Goal: Task Accomplishment & Management: Complete application form

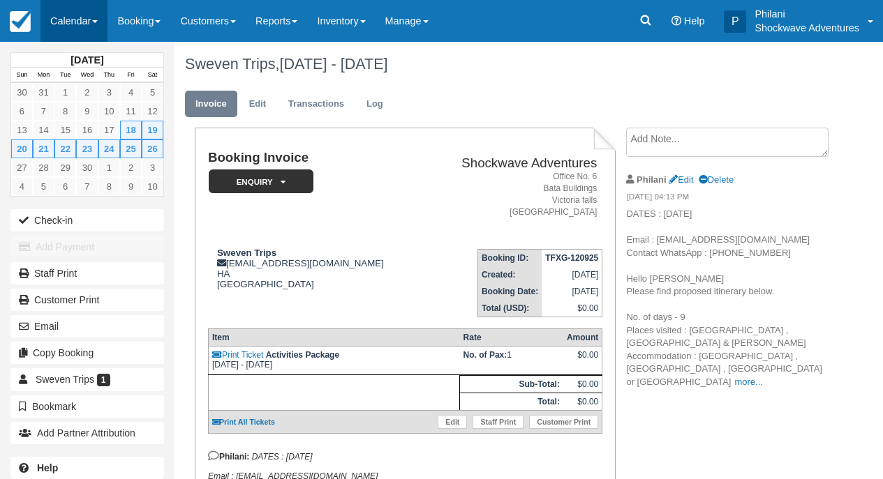
click at [95, 21] on link "Calendar" at bounding box center [73, 21] width 67 height 42
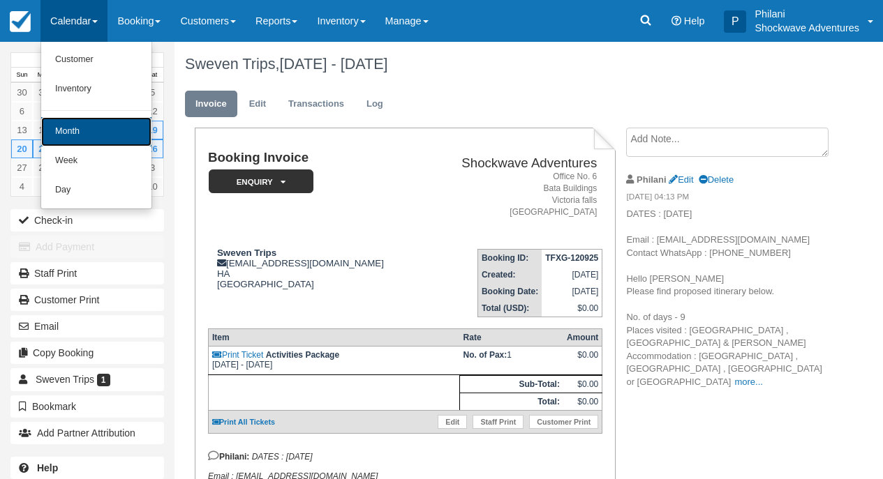
click at [100, 136] on link "Month" at bounding box center [96, 131] width 110 height 29
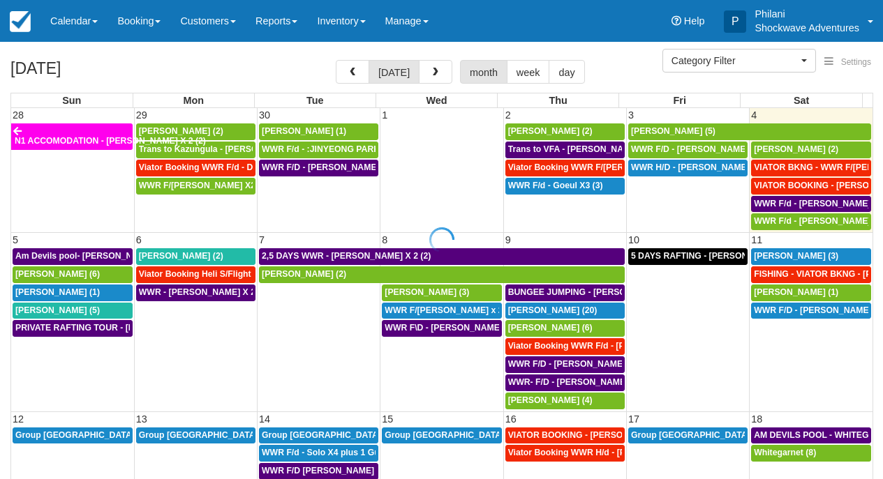
select select
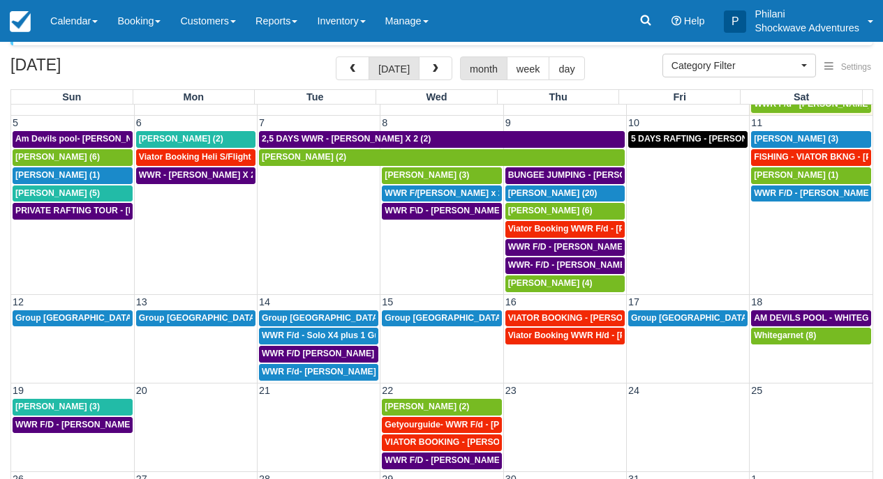
scroll to position [45, 0]
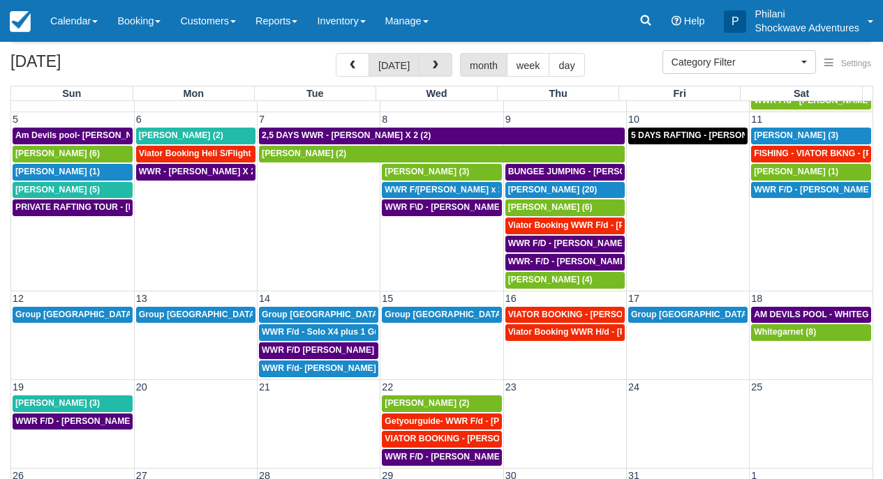
click at [442, 71] on button "button" at bounding box center [435, 65] width 33 height 24
click at [442, 28] on link "Learn about what's new" at bounding box center [476, 22] width 117 height 12
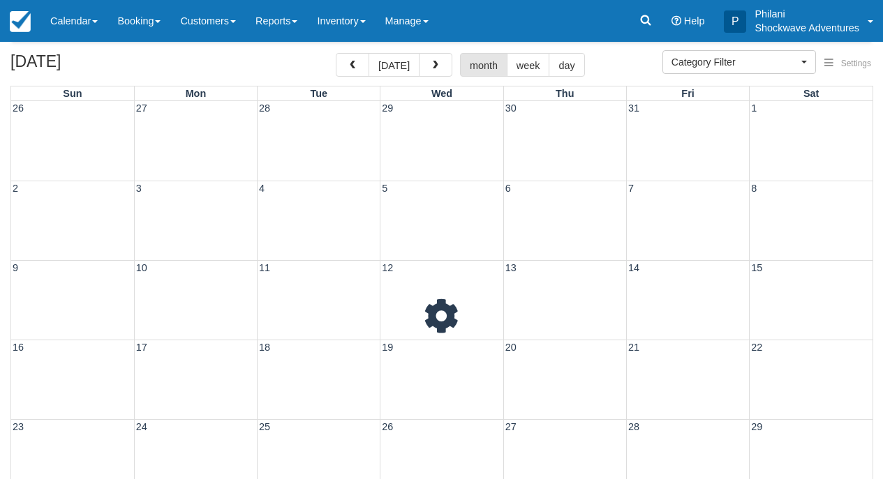
click at [442, 28] on link "Learn about what's new" at bounding box center [476, 22] width 117 height 12
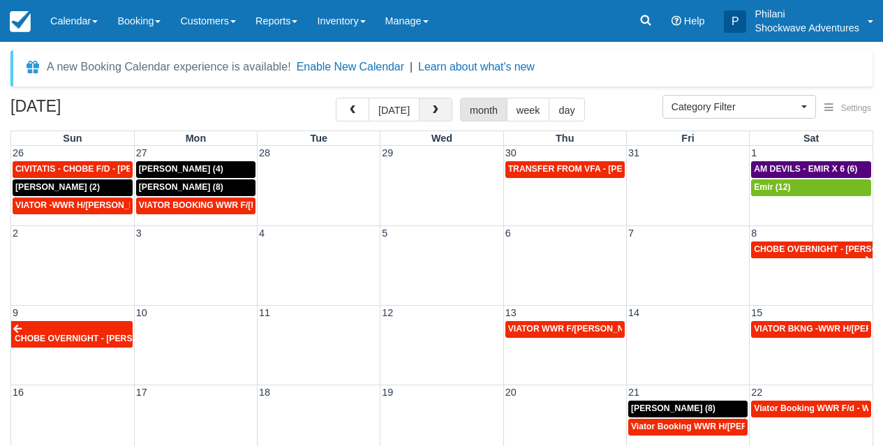
click at [432, 116] on button "button" at bounding box center [435, 110] width 33 height 24
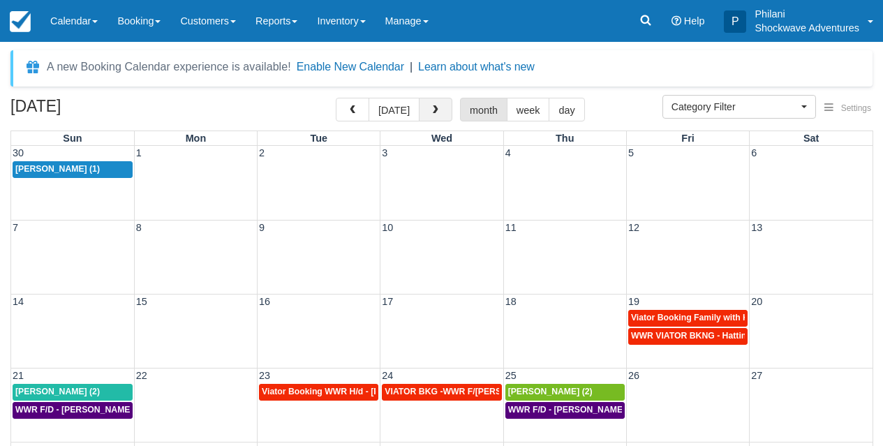
click at [431, 116] on button "button" at bounding box center [435, 110] width 33 height 24
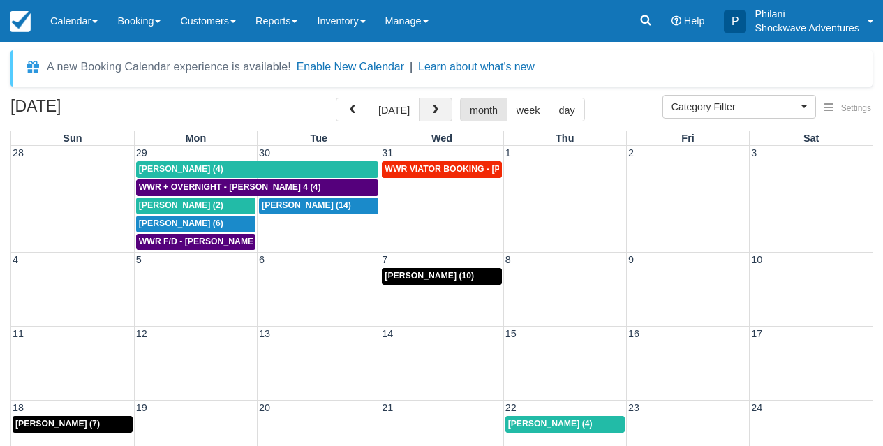
click at [431, 111] on button "button" at bounding box center [435, 110] width 33 height 24
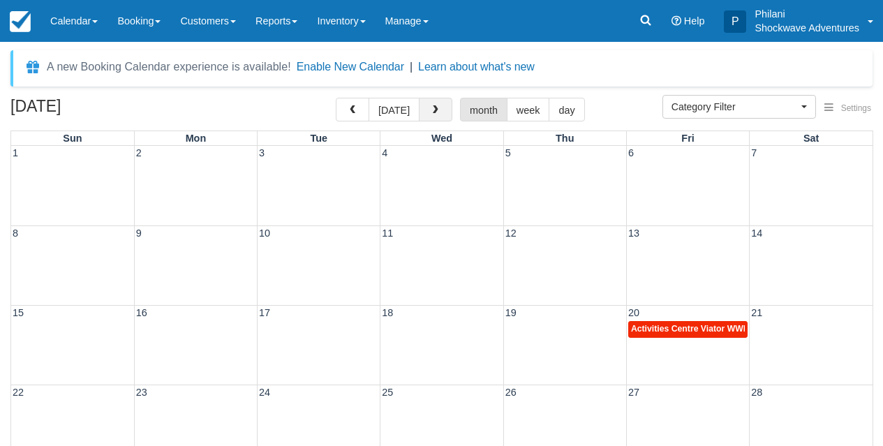
click at [430, 111] on button "button" at bounding box center [435, 110] width 33 height 24
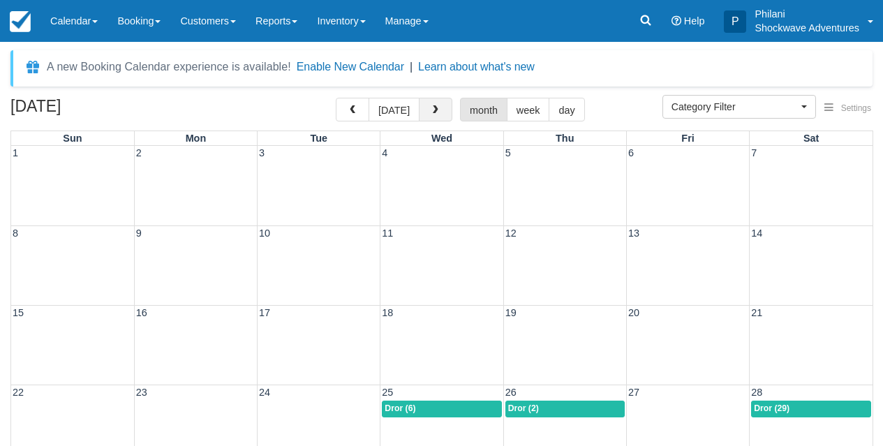
click at [430, 111] on button "button" at bounding box center [435, 110] width 33 height 24
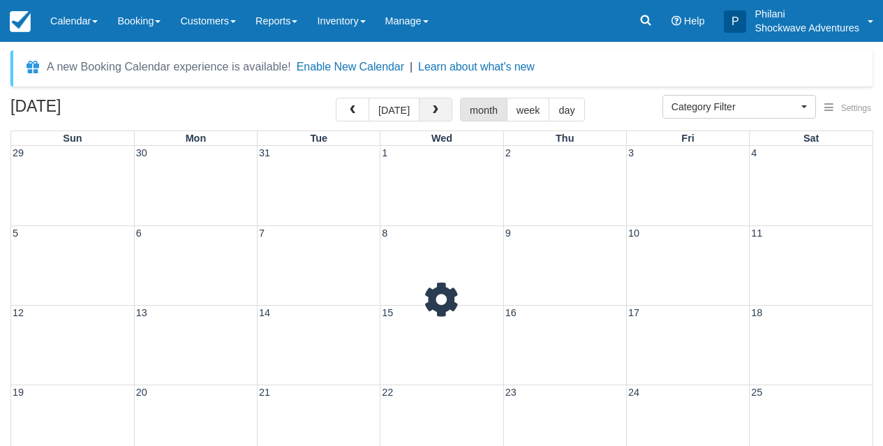
click at [430, 111] on button "button" at bounding box center [435, 110] width 33 height 24
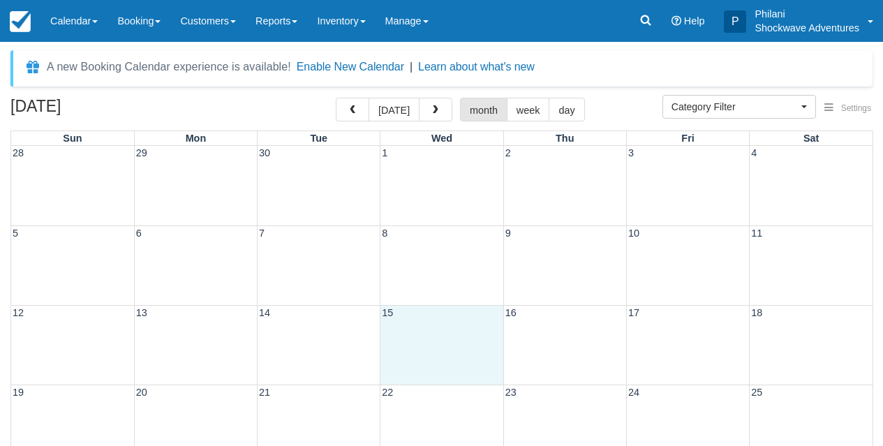
click at [465, 357] on div "12 13 14 15 16 17 18" at bounding box center [441, 345] width 861 height 80
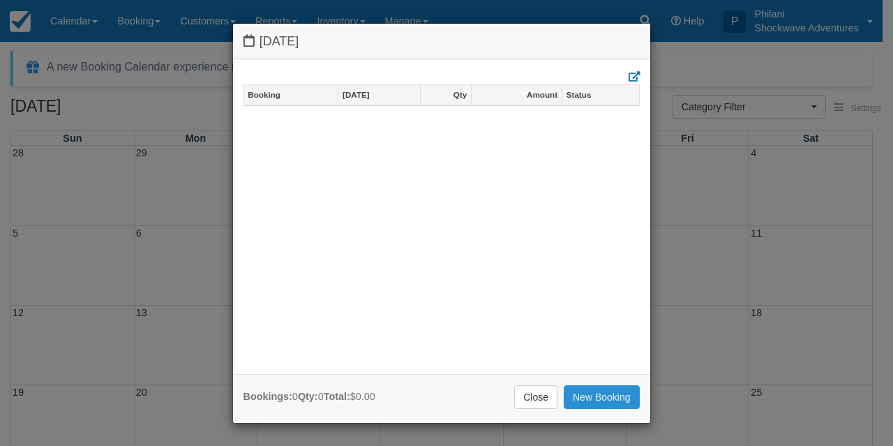
click at [620, 401] on link "New Booking" at bounding box center [602, 397] width 76 height 24
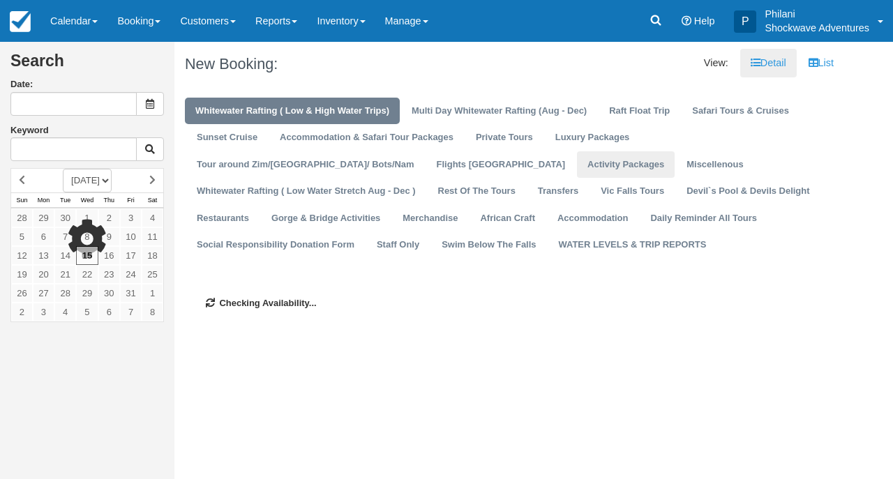
type input "[DATE]"
click at [577, 170] on link "Activity Packages" at bounding box center [626, 164] width 98 height 27
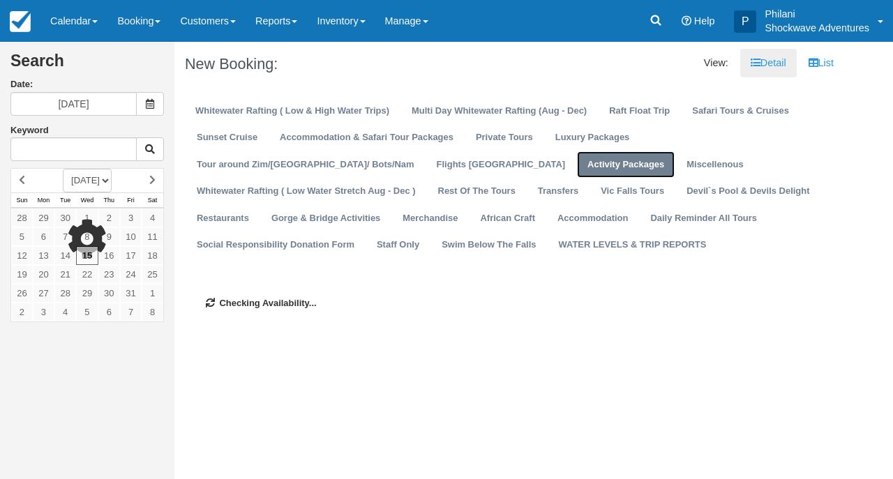
click at [577, 170] on link "Activity Packages" at bounding box center [626, 164] width 98 height 27
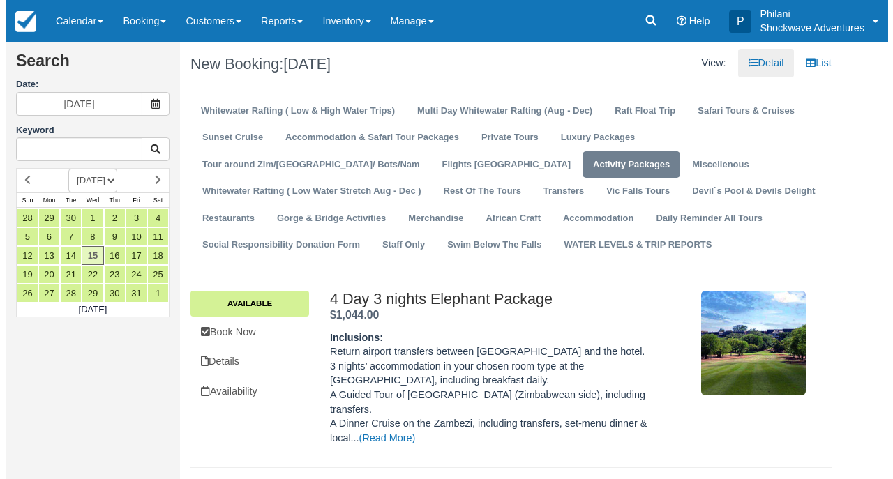
scroll to position [290, 0]
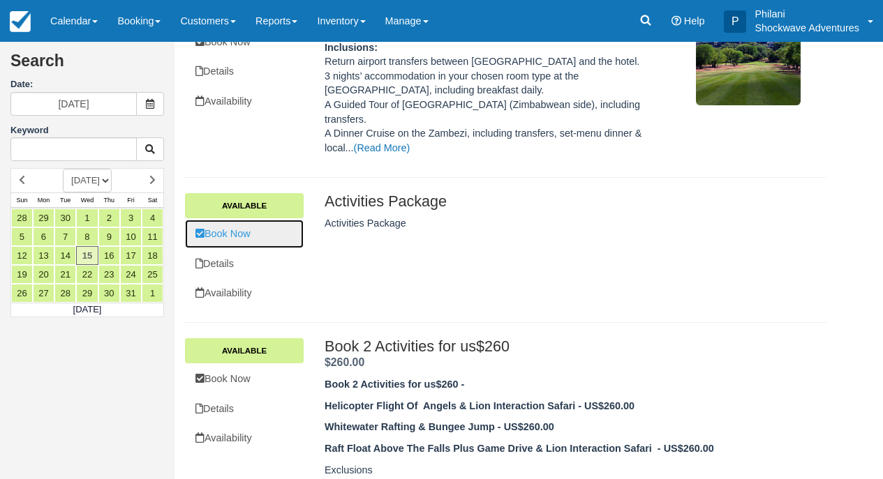
click at [260, 222] on link "Book Now" at bounding box center [244, 234] width 119 height 29
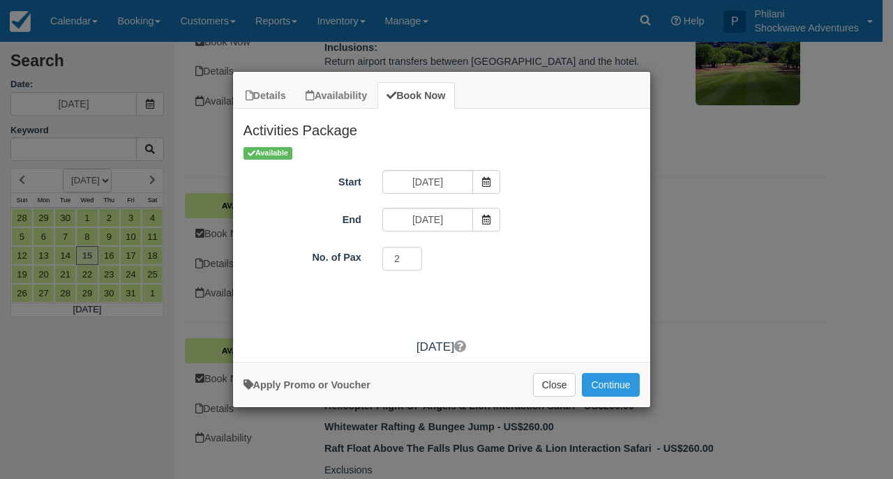
click at [412, 255] on input "2" at bounding box center [402, 259] width 40 height 24
click at [412, 255] on input "3" at bounding box center [402, 259] width 40 height 24
type input "4"
click at [412, 255] on input "4" at bounding box center [402, 259] width 40 height 24
click at [609, 392] on button "Continue" at bounding box center [610, 385] width 57 height 24
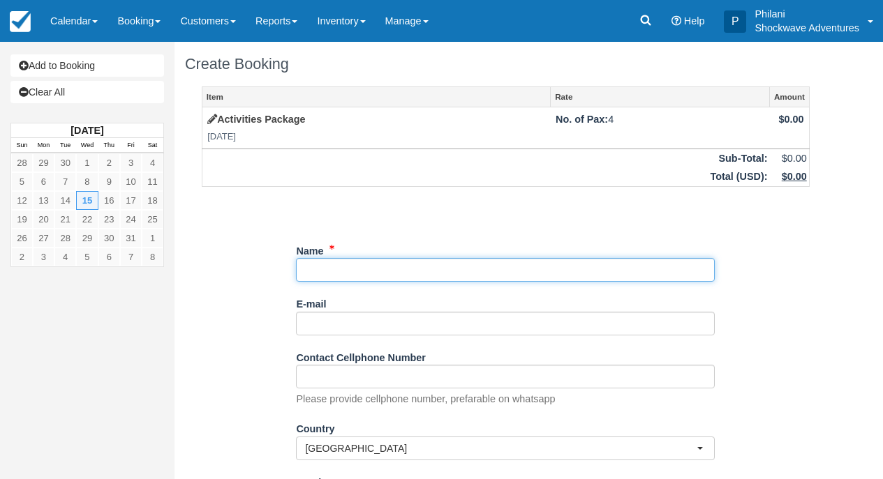
click at [313, 274] on input "Name" at bounding box center [505, 270] width 419 height 24
paste input "Toby Jonas"
type input "Toby Jonas"
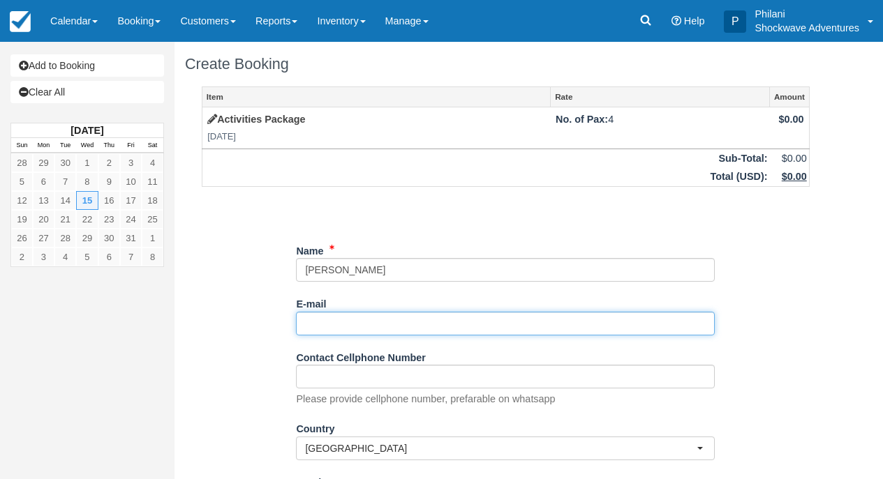
click at [324, 333] on input "E-mail" at bounding box center [505, 324] width 419 height 24
click at [316, 328] on input "E-mail" at bounding box center [505, 324] width 419 height 24
paste input "toby@tpjonas.com"
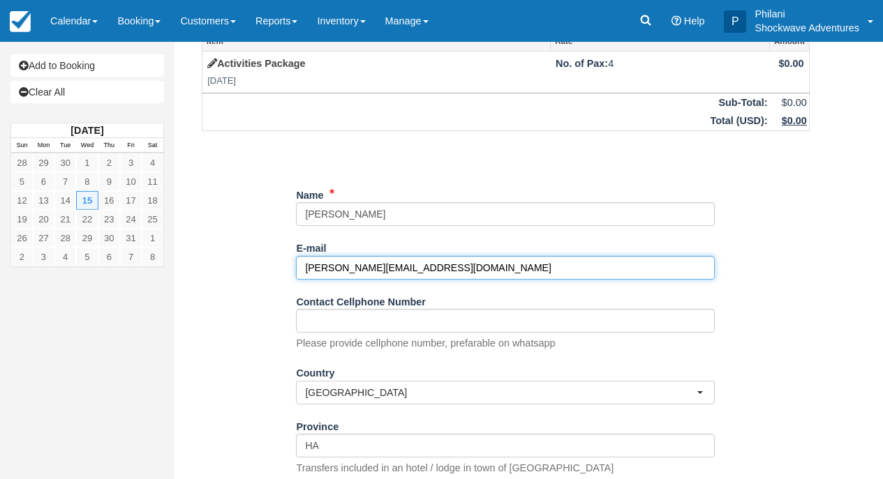
scroll to position [190, 0]
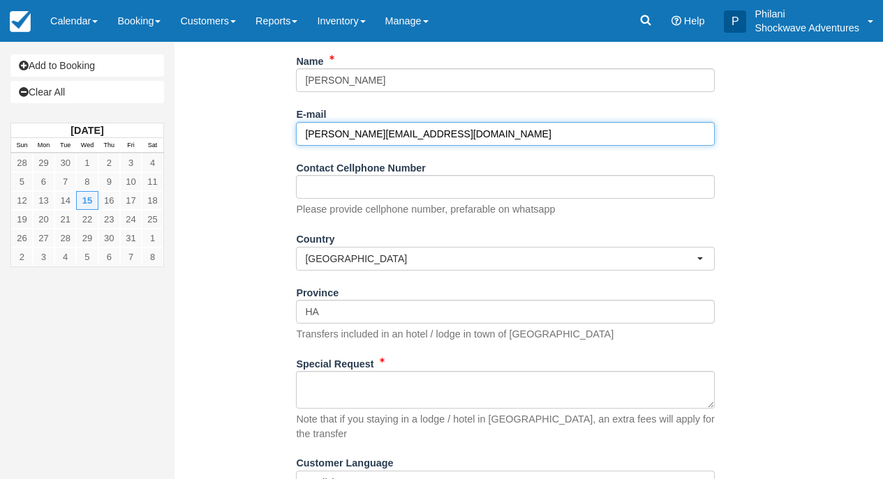
type input "toby@tpjonas.com"
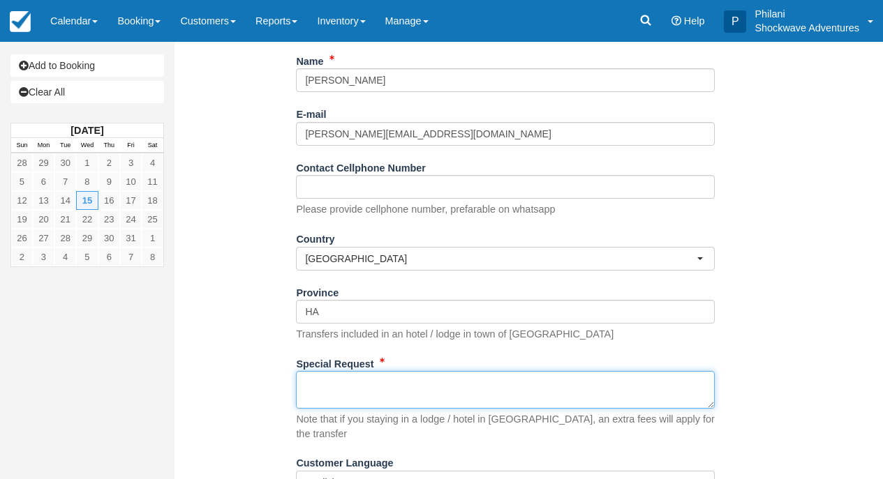
click at [334, 383] on textarea "Special Request" at bounding box center [505, 390] width 419 height 38
paste textarea "Good day, I’ll be coming to Victoria Falls with my three sons aged 18, 16 and 1…"
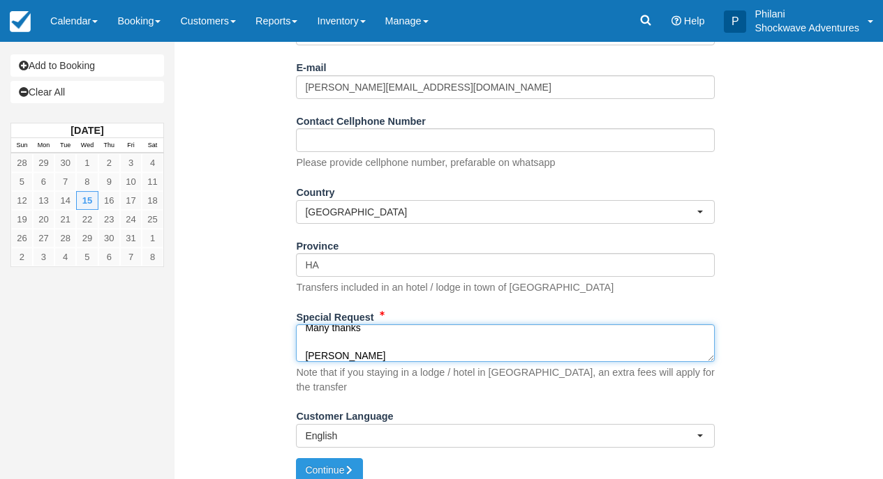
scroll to position [242, 0]
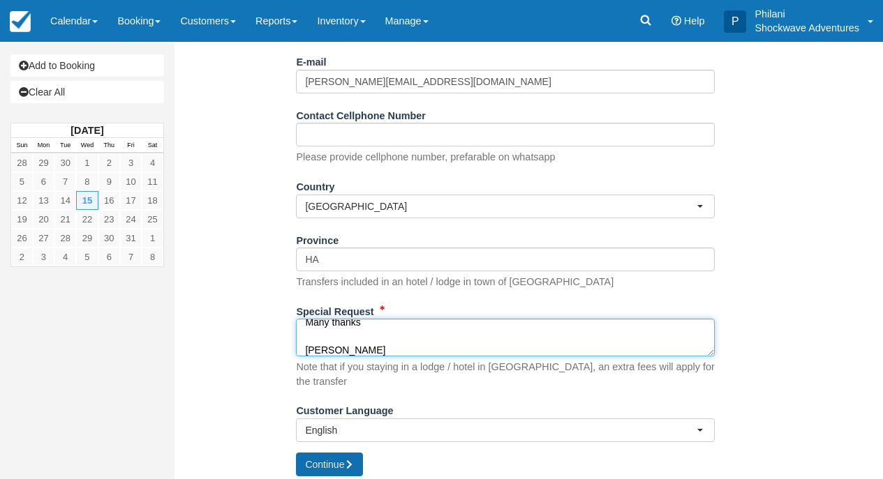
type textarea "Good day, I’ll be coming to Victoria Falls with my three sons aged 18, 16 and 1…"
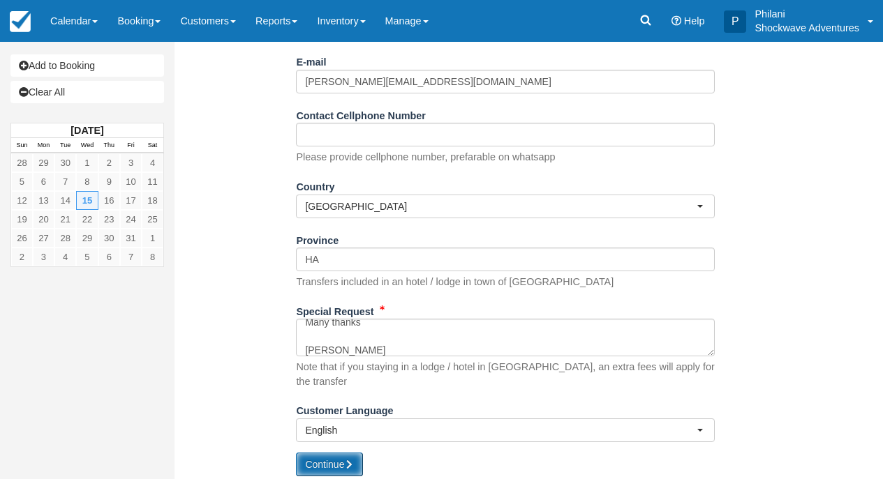
click at [347, 453] on button "Continue" at bounding box center [329, 465] width 67 height 24
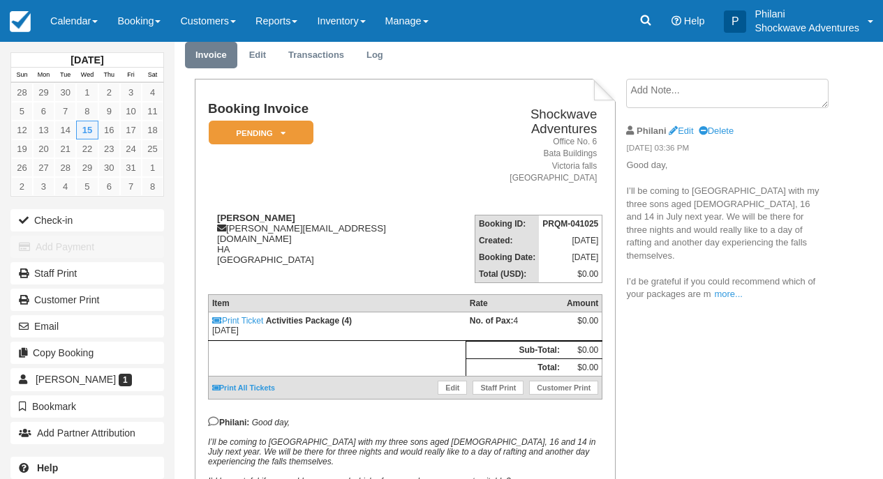
scroll to position [49, 0]
click at [282, 136] on icon at bounding box center [283, 133] width 5 height 8
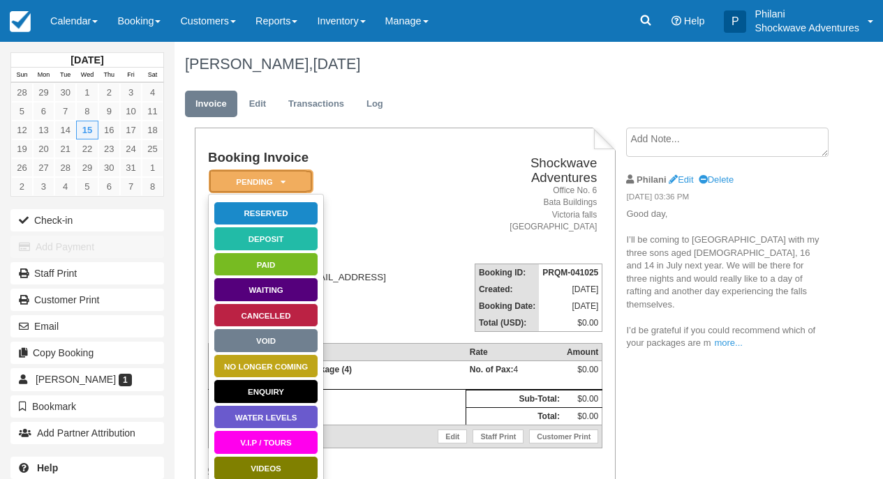
scroll to position [56, 0]
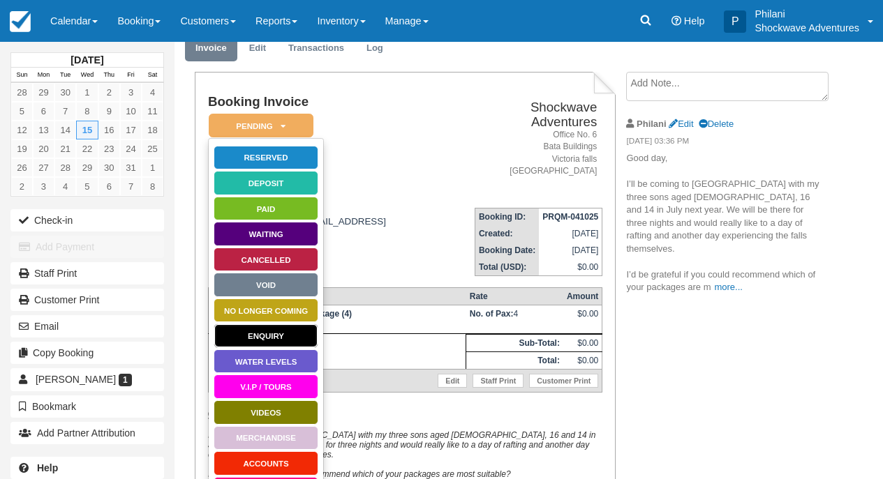
click at [288, 337] on link "Enquiry" at bounding box center [266, 336] width 105 height 24
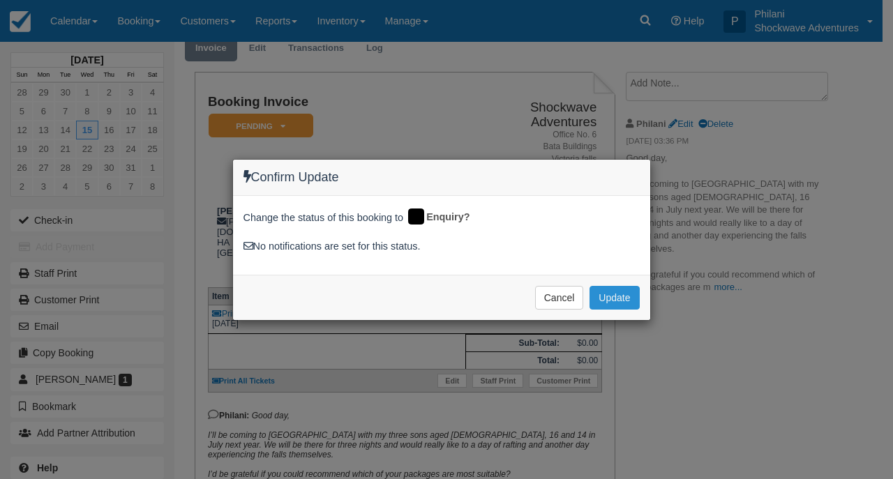
click at [633, 297] on button "Update" at bounding box center [615, 298] width 50 height 24
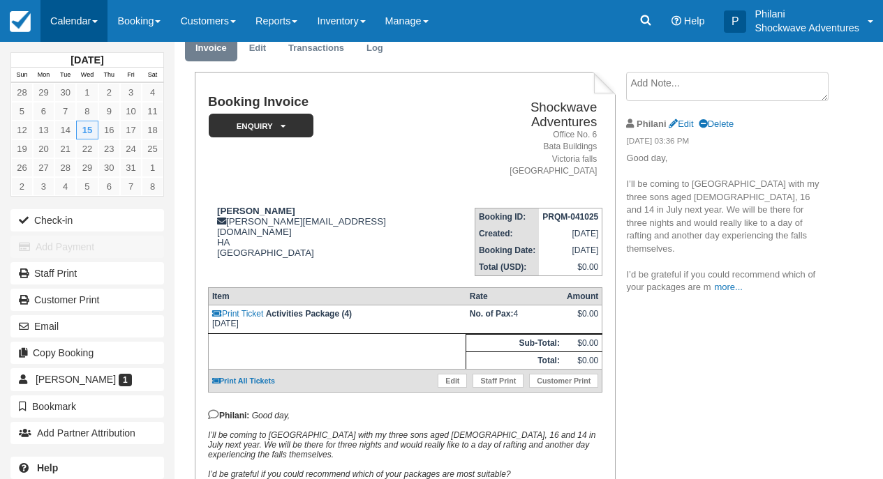
click at [82, 22] on link "Calendar" at bounding box center [73, 21] width 67 height 42
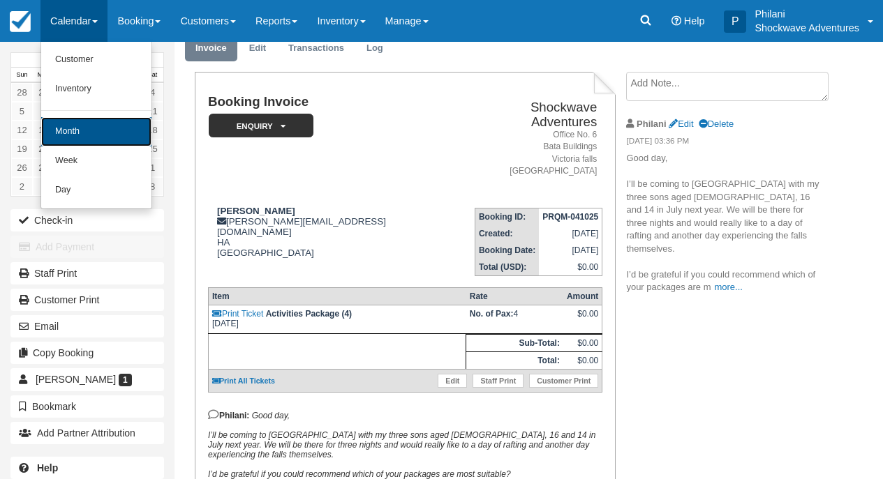
click at [76, 133] on link "Month" at bounding box center [96, 131] width 110 height 29
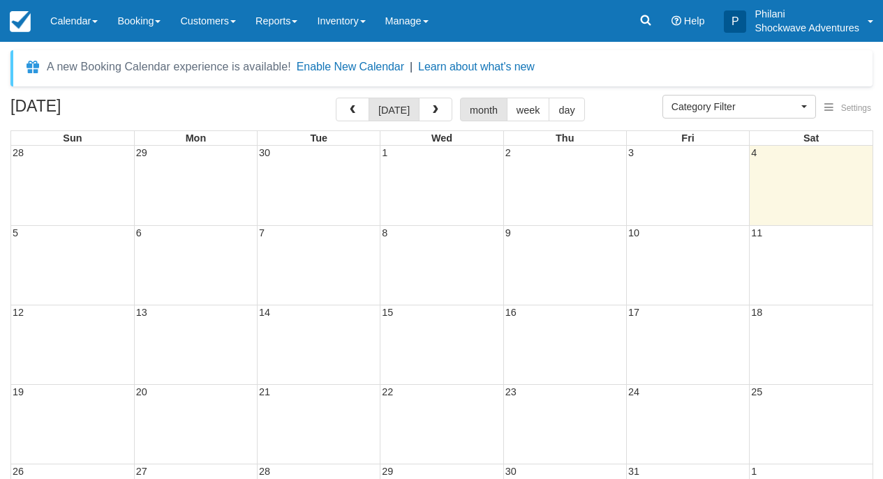
select select
